Goal: Task Accomplishment & Management: Use online tool/utility

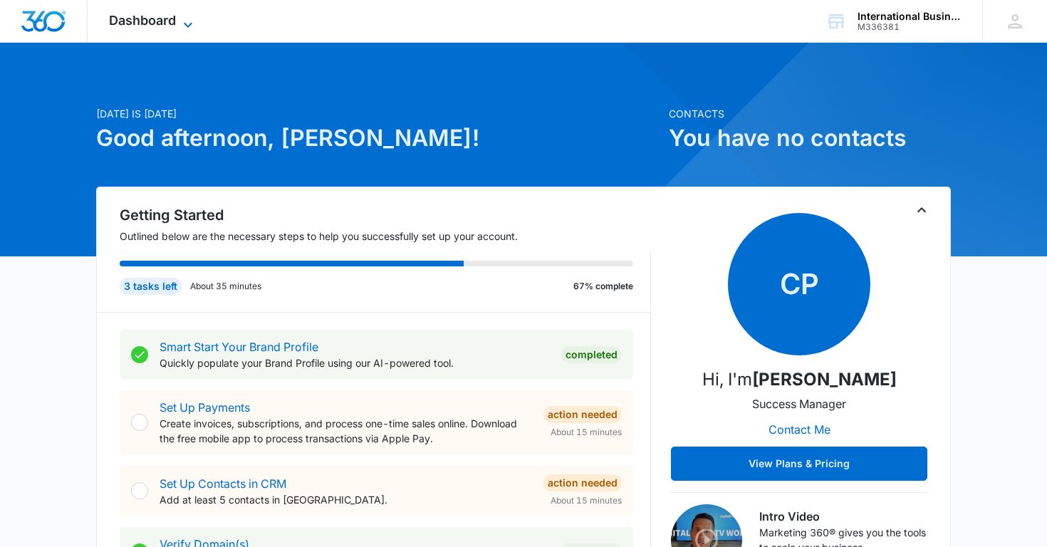
click at [180, 22] on icon at bounding box center [188, 24] width 17 height 17
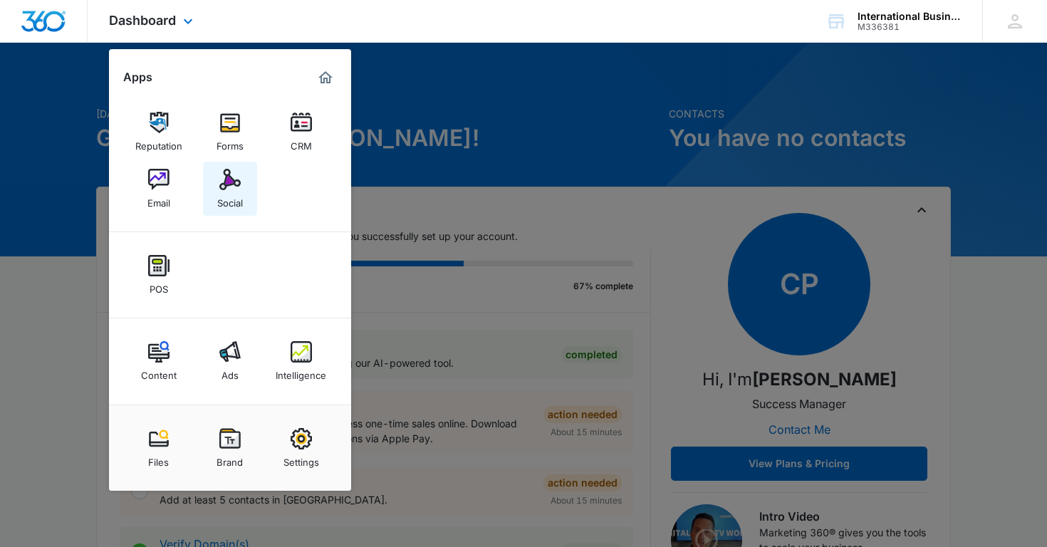
click at [228, 185] on img at bounding box center [229, 179] width 21 height 21
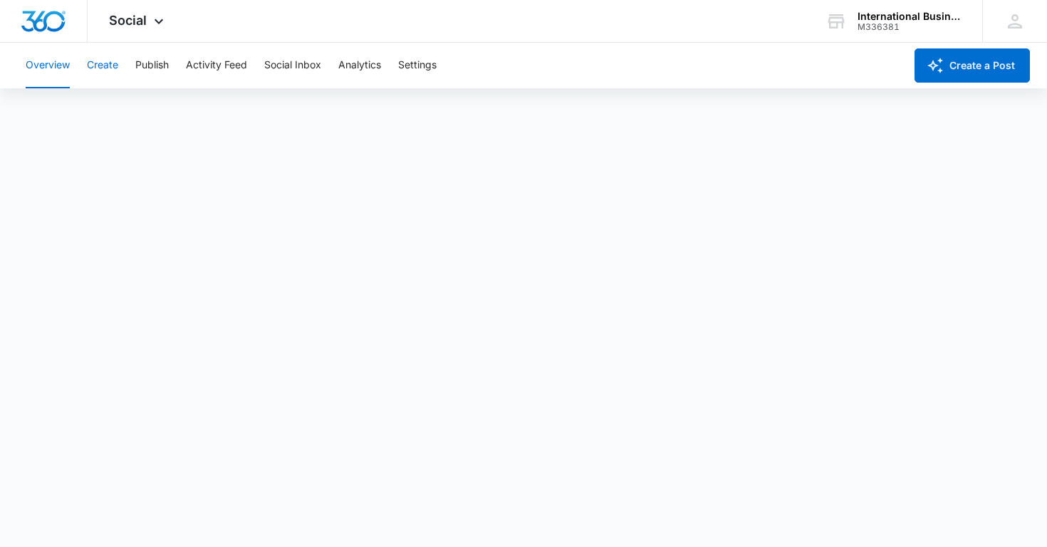
click at [105, 65] on button "Create" at bounding box center [102, 66] width 31 height 46
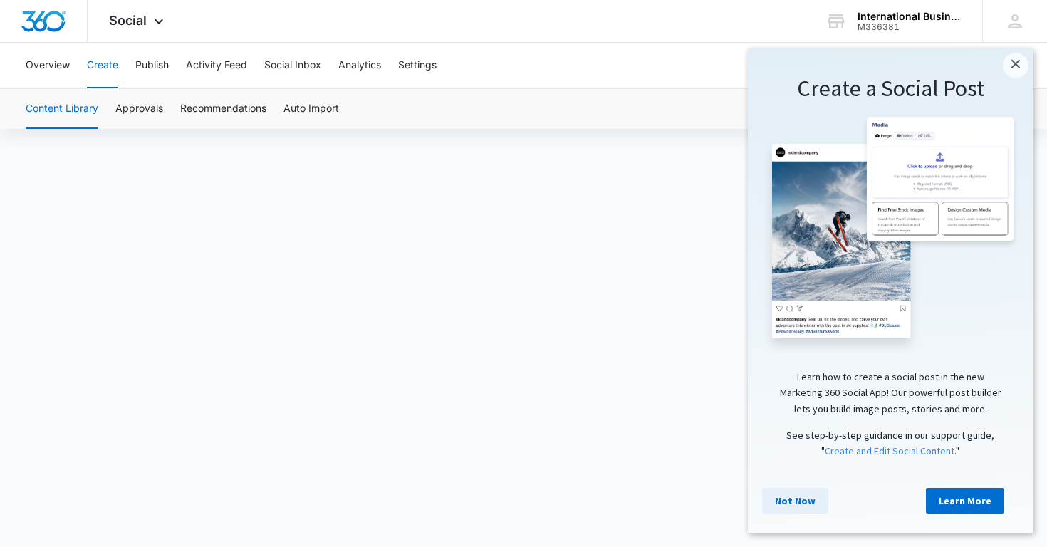
click at [795, 497] on link "Not Now" at bounding box center [795, 501] width 66 height 26
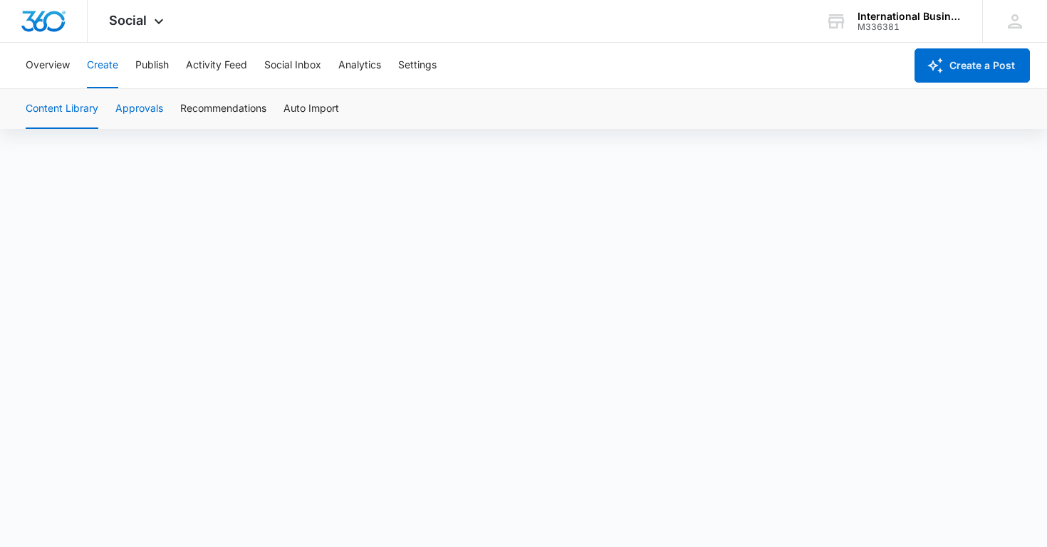
click at [129, 108] on button "Approvals" at bounding box center [139, 109] width 48 height 40
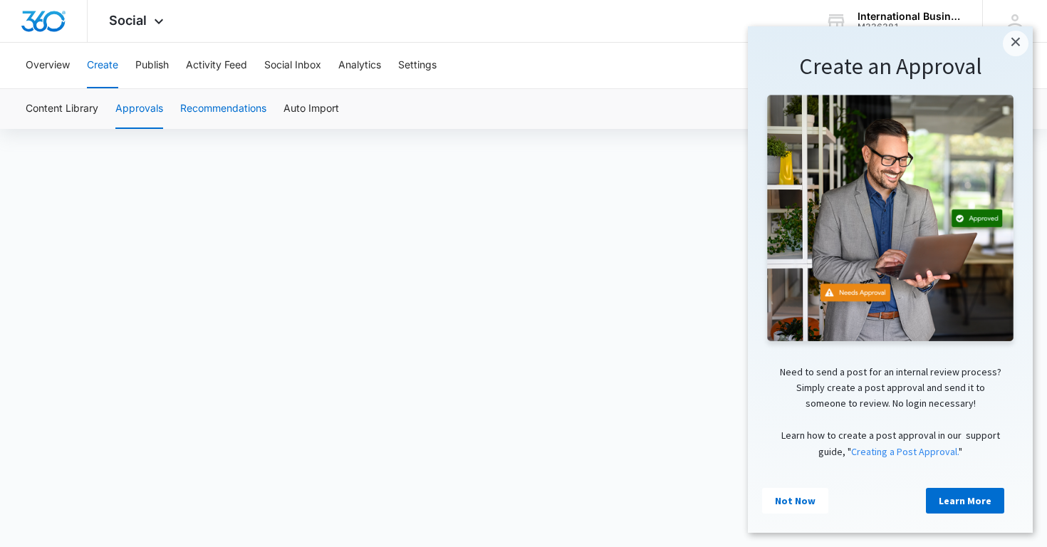
click at [209, 110] on button "Recommendations" at bounding box center [223, 109] width 86 height 40
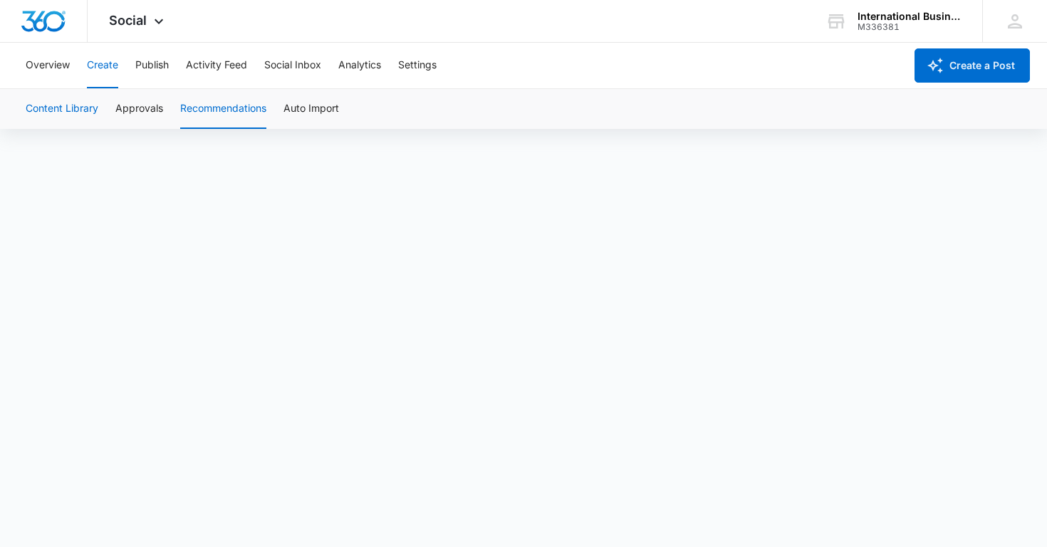
click at [70, 111] on button "Content Library" at bounding box center [62, 109] width 73 height 40
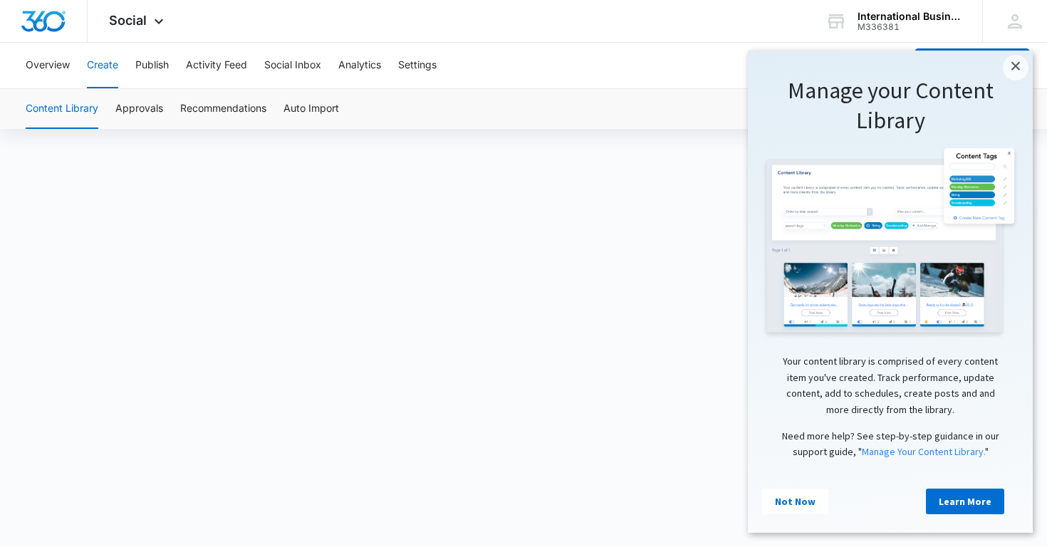
click at [53, 108] on button "Content Library" at bounding box center [62, 109] width 73 height 40
click at [78, 109] on button "Content Library" at bounding box center [62, 109] width 73 height 40
